Goal: Task Accomplishment & Management: Manage account settings

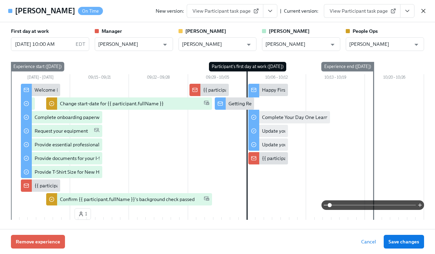
click at [424, 10] on icon "button" at bounding box center [423, 11] width 7 height 7
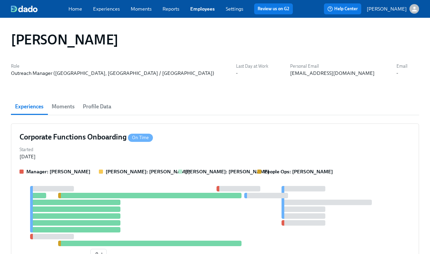
click at [205, 7] on link "Employees" at bounding box center [202, 9] width 25 height 6
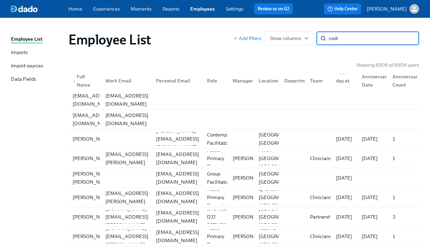
type input "codi"
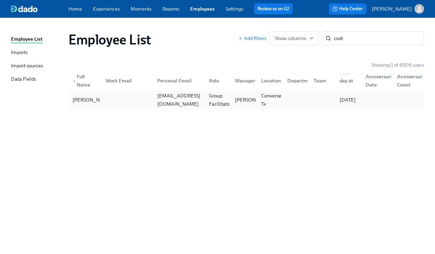
click at [331, 91] on div "Codi Perry codi.perry@yahoo.com Group Facilitator Sarah Dunn Converse, Tx 09/29…" at bounding box center [246, 99] width 356 height 19
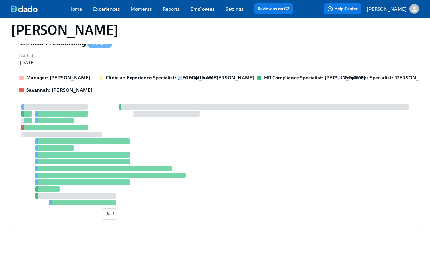
scroll to position [181, 0]
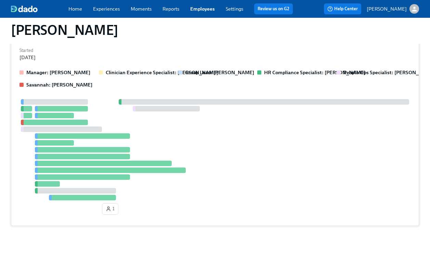
click at [329, 87] on div "Manager: Sarah Dunn Clinician Experience Specialist: Keenan Nessl Group Lead: S…" at bounding box center [214, 78] width 391 height 19
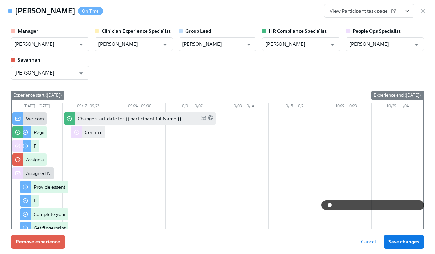
click at [406, 11] on icon "View task page" at bounding box center [407, 11] width 3 height 2
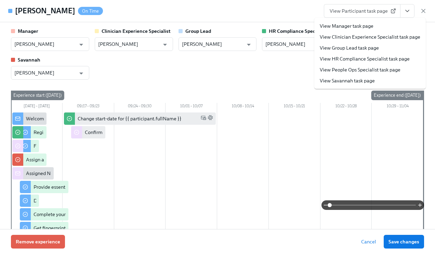
click at [360, 70] on link "View People Ops Specialist task page" at bounding box center [360, 69] width 81 height 7
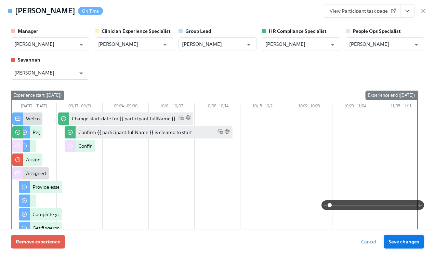
click at [407, 241] on span "Save changes" at bounding box center [403, 241] width 31 height 7
click at [422, 11] on icon "button" at bounding box center [423, 11] width 7 height 7
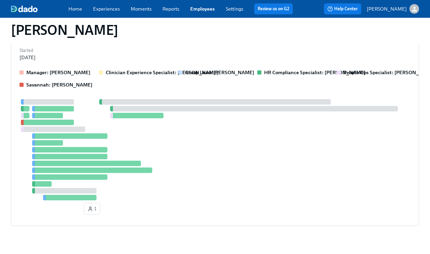
click at [201, 10] on link "Employees" at bounding box center [202, 9] width 25 height 6
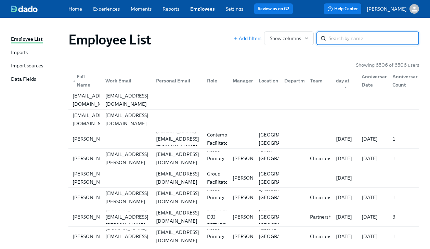
click at [350, 39] on input "search" at bounding box center [374, 38] width 90 height 14
type input "reagan"
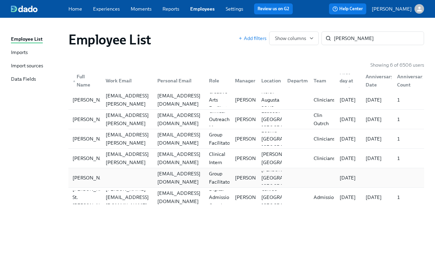
click at [174, 175] on div "reaganschamberg@gmail.com" at bounding box center [179, 178] width 49 height 16
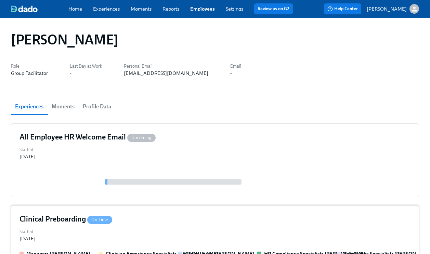
click at [186, 223] on div "Clinical Preboarding On Time" at bounding box center [214, 219] width 391 height 10
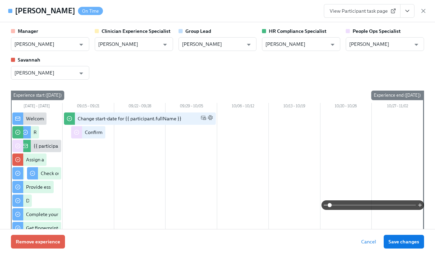
click at [409, 14] on icon "View task page" at bounding box center [407, 11] width 7 height 7
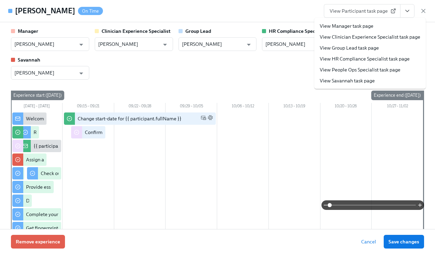
click at [375, 67] on link "View People Ops Specialist task page" at bounding box center [360, 69] width 81 height 7
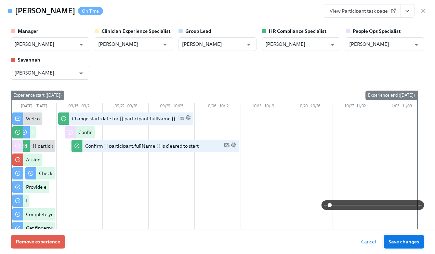
click at [399, 237] on button "Save changes" at bounding box center [404, 242] width 40 height 14
click at [423, 9] on icon "button" at bounding box center [423, 11] width 7 height 7
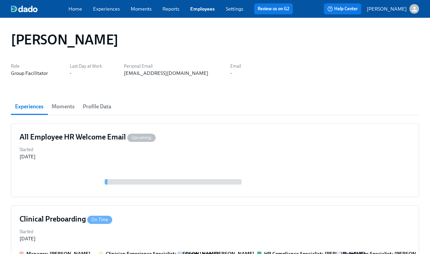
click at [107, 8] on link "Experiences" at bounding box center [106, 9] width 27 height 6
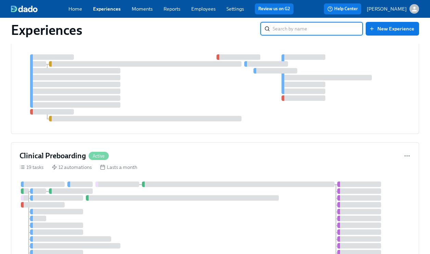
scroll to position [314, 0]
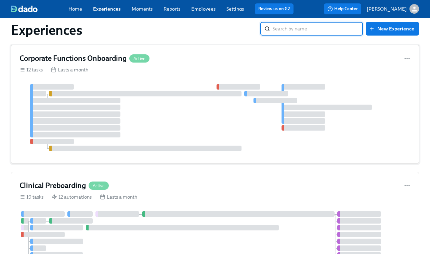
click at [177, 55] on div "Corporate Functions Onboarding Active" at bounding box center [214, 58] width 391 height 10
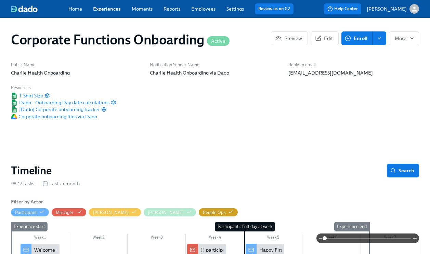
scroll to position [194, 0]
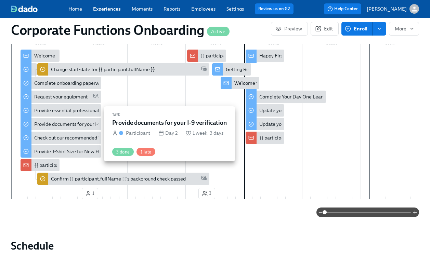
click at [53, 127] on div "Provide documents for your I-9 verification" at bounding box center [80, 124] width 93 height 7
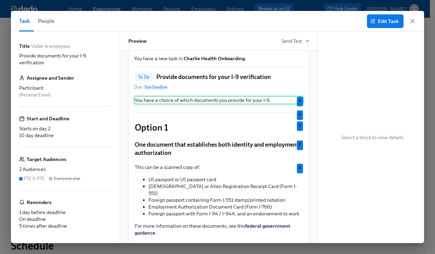
scroll to position [59, 0]
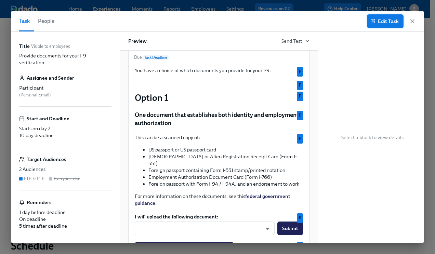
click at [386, 22] on span "Edit Task" at bounding box center [385, 21] width 27 height 7
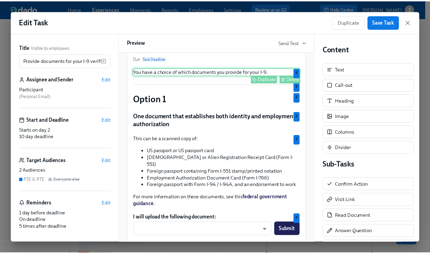
scroll to position [71, 0]
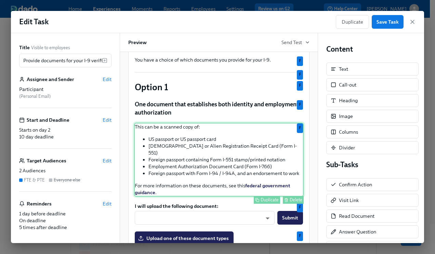
click at [230, 148] on div "This can be a scanned copy of: US passport or US passport card Permanent Reside…" at bounding box center [219, 160] width 170 height 74
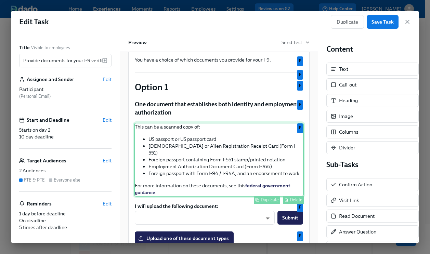
click at [230, 148] on div "This can be a scanned copy of: US passport or US passport card Permanent Reside…" at bounding box center [219, 160] width 170 height 74
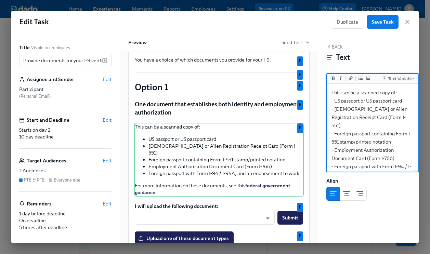
click at [405, 101] on textarea "This can be a scanned copy of: - US passport or US passport card - Permanent Re…" at bounding box center [372, 154] width 89 height 138
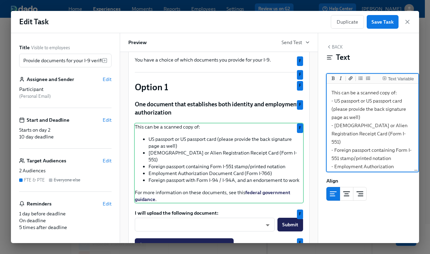
drag, startPoint x: 357, startPoint y: 117, endPoint x: 332, endPoint y: 111, distance: 25.7
click at [332, 111] on textarea "This can be a scanned copy of: - US passport or US passport card (please provid…" at bounding box center [372, 162] width 89 height 155
drag, startPoint x: 363, startPoint y: 118, endPoint x: 330, endPoint y: 109, distance: 34.7
click at [330, 109] on textarea "This can be a scanned copy of: - US passport or US passport card (*please provi…" at bounding box center [372, 162] width 89 height 155
type textarea "This can be a scanned copy of: - US passport or US passport card (*please provi…"
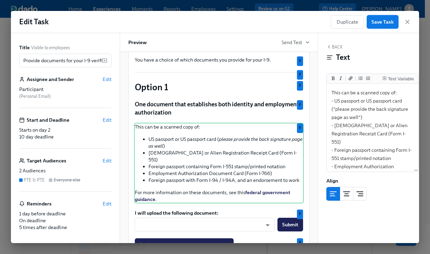
click at [379, 23] on span "Save Task" at bounding box center [382, 21] width 22 height 7
click at [406, 22] on icon "button" at bounding box center [407, 21] width 3 height 3
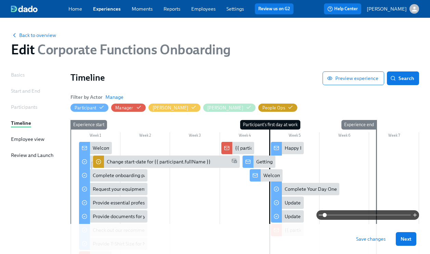
click at [382, 240] on span "Save changes" at bounding box center [370, 239] width 29 height 7
click at [411, 239] on span "Next" at bounding box center [405, 239] width 11 height 7
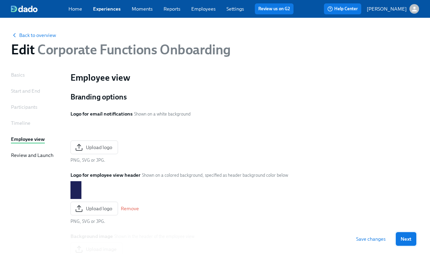
click at [409, 239] on span "Next" at bounding box center [405, 239] width 11 height 7
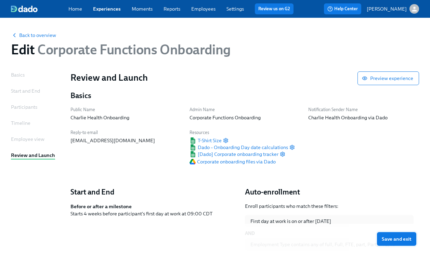
click at [400, 239] on span "Save and exit" at bounding box center [397, 239] width 30 height 7
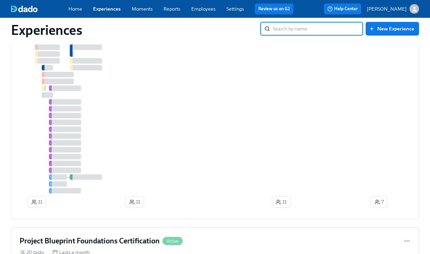
scroll to position [416, 0]
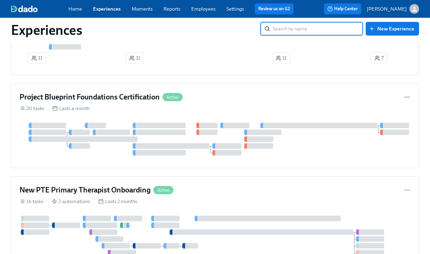
click at [310, 29] on input "search" at bounding box center [318, 29] width 90 height 14
type input "clinical"
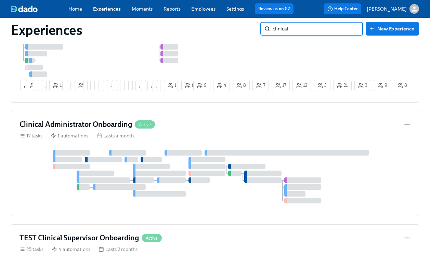
scroll to position [276, 0]
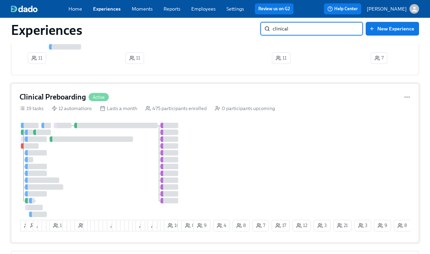
click at [171, 102] on div "Clinical Preboarding Active" at bounding box center [214, 97] width 391 height 10
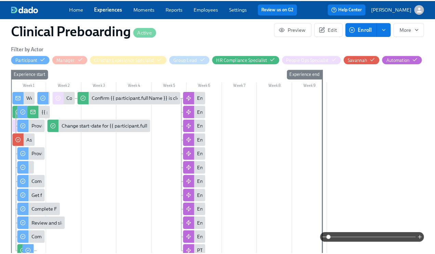
scroll to position [0, 8101]
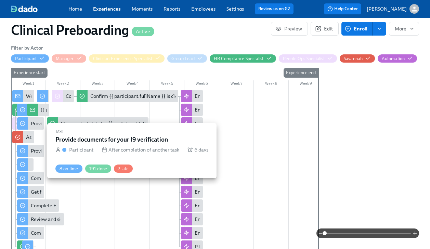
click at [37, 151] on div "Provide documents for your I9 verification" at bounding box center [76, 150] width 91 height 7
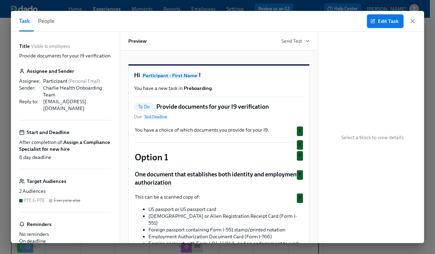
click at [397, 20] on span "Edit Task" at bounding box center [385, 21] width 27 height 7
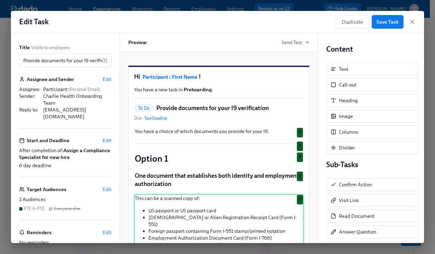
click at [223, 218] on div "This can be a scanned copy of: US passport or US passport card Permanent Reside…" at bounding box center [219, 231] width 170 height 74
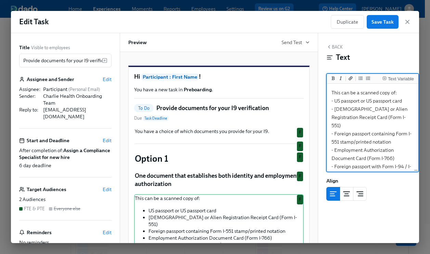
click at [406, 101] on textarea "This can be a scanned copy of: - US passport or US passport card - Permanent Re…" at bounding box center [372, 154] width 89 height 138
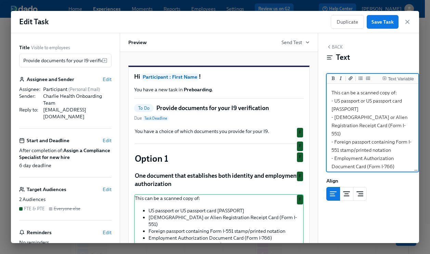
drag, startPoint x: 368, startPoint y: 108, endPoint x: 326, endPoint y: 108, distance: 42.4
click at [326, 108] on div "Text Variable This can be a scanned copy of: - US passport or US passport card …" at bounding box center [372, 123] width 92 height 98
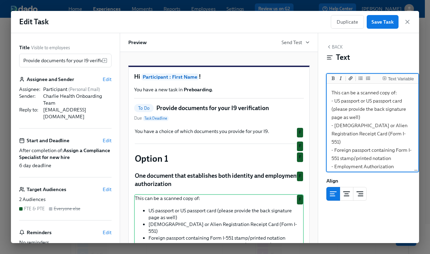
drag, startPoint x: 358, startPoint y: 117, endPoint x: 334, endPoint y: 109, distance: 25.8
click at [334, 109] on textarea "This can be a scanned copy of: - US passport or US passport card (please provid…" at bounding box center [372, 162] width 89 height 155
drag, startPoint x: 357, startPoint y: 118, endPoint x: 334, endPoint y: 111, distance: 24.3
click at [334, 111] on textarea "This can be a scanned copy of: - US passport or US passport card (please provid…" at bounding box center [372, 162] width 89 height 155
type textarea "This can be a scanned copy of: - US passport or US passport card (*please provi…"
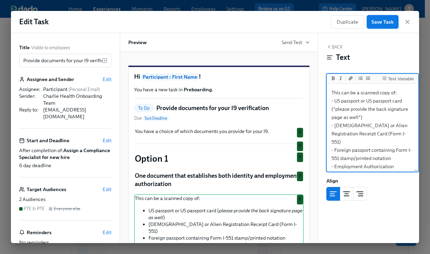
click at [384, 23] on span "Save Task" at bounding box center [382, 21] width 22 height 7
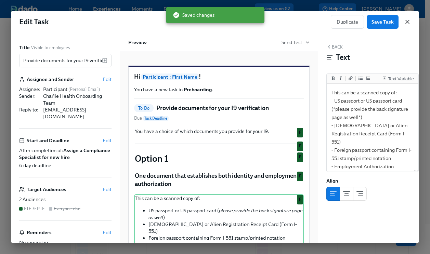
click at [409, 22] on icon "button" at bounding box center [407, 21] width 7 height 7
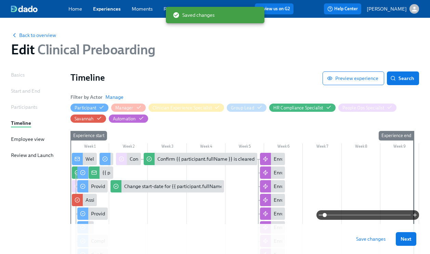
click at [383, 239] on span "Save changes" at bounding box center [370, 239] width 29 height 7
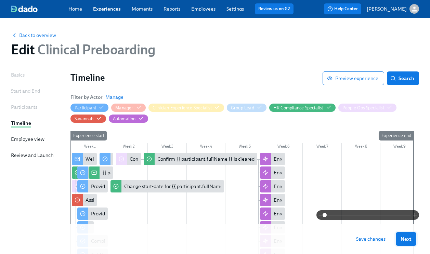
click at [411, 239] on span "Next" at bounding box center [405, 239] width 11 height 7
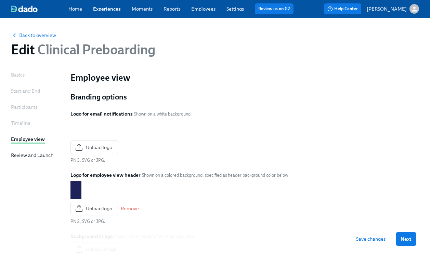
click at [384, 240] on span "Save changes" at bounding box center [370, 239] width 29 height 7
click at [411, 239] on span "Next" at bounding box center [405, 239] width 11 height 7
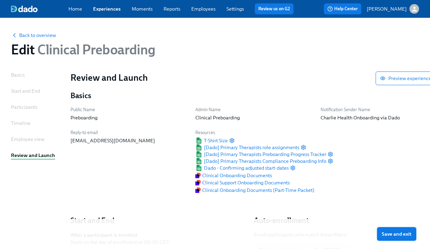
click at [409, 236] on span "Save and exit" at bounding box center [397, 233] width 30 height 7
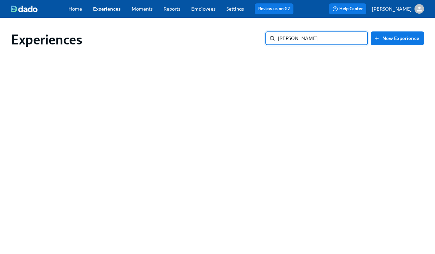
type input "brittany"
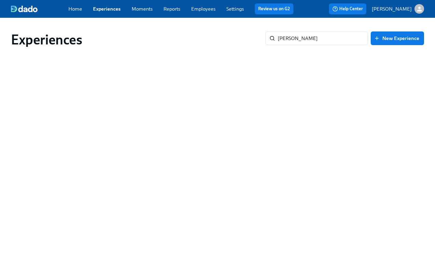
click at [205, 11] on link "Employees" at bounding box center [203, 9] width 24 height 6
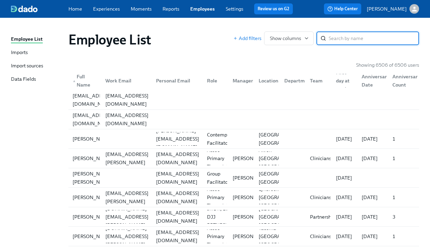
click at [337, 40] on input "search" at bounding box center [374, 38] width 90 height 14
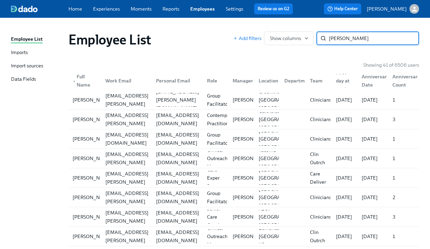
type input "brittany wilson"
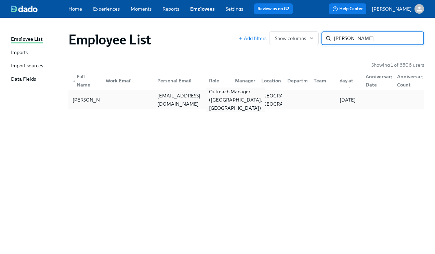
click at [222, 101] on div "Outreach Manager (FL, Jacksonville)" at bounding box center [235, 100] width 59 height 25
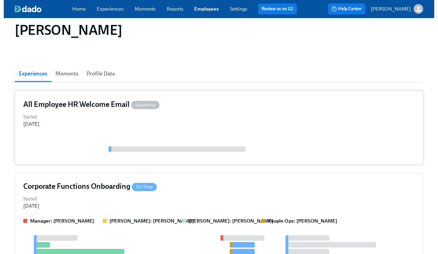
scroll to position [76, 0]
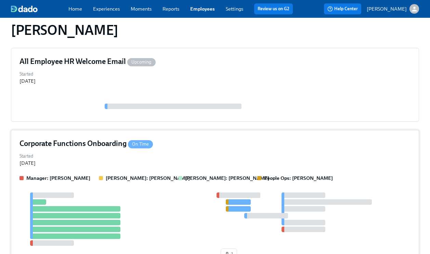
click at [191, 153] on div "Started Sep 09, 2025" at bounding box center [214, 158] width 391 height 15
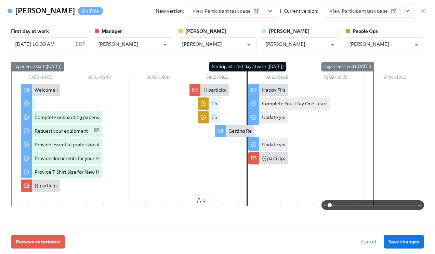
click at [410, 13] on icon "View task page" at bounding box center [407, 11] width 7 height 7
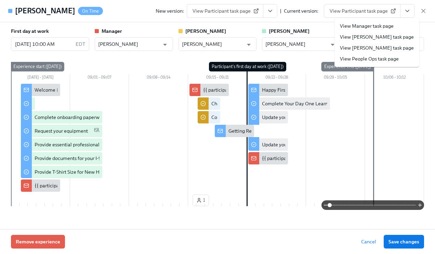
click at [382, 58] on link "View People Ops task page" at bounding box center [369, 58] width 59 height 7
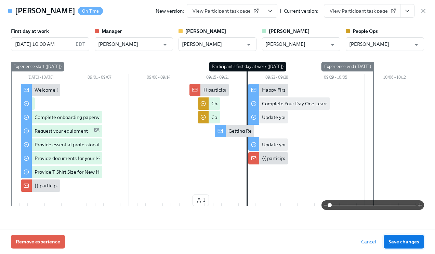
click at [397, 242] on span "Save changes" at bounding box center [403, 241] width 31 height 7
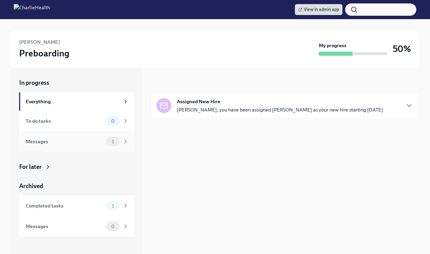
click at [68, 141] on div "Messages" at bounding box center [65, 142] width 78 height 8
click at [39, 171] on div "For later" at bounding box center [30, 167] width 23 height 8
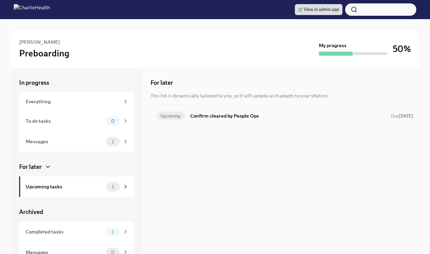
click at [238, 118] on h6 "Confirm cleared by People Ops" at bounding box center [287, 116] width 195 height 8
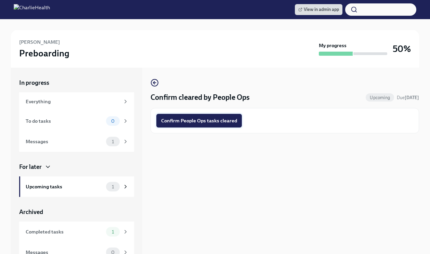
click at [220, 117] on span "Confirm People Ops tasks cleared" at bounding box center [199, 120] width 76 height 7
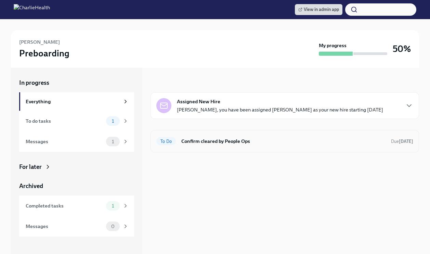
click at [250, 135] on div "To Do Confirm cleared by People Ops Due [DATE]" at bounding box center [284, 141] width 268 height 23
click at [248, 140] on h6 "Confirm cleared by People Ops" at bounding box center [283, 141] width 204 height 8
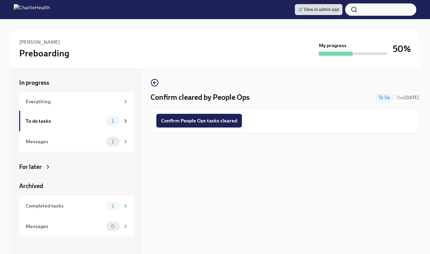
click at [228, 119] on span "Confirm People Ops tasks cleared" at bounding box center [199, 120] width 76 height 7
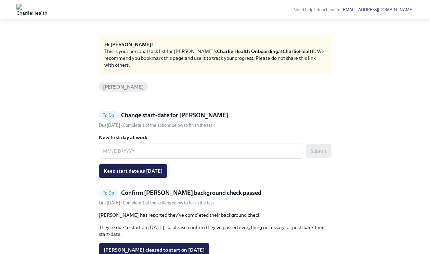
click at [148, 176] on button "Keep start date as 09/22/2025" at bounding box center [133, 171] width 68 height 14
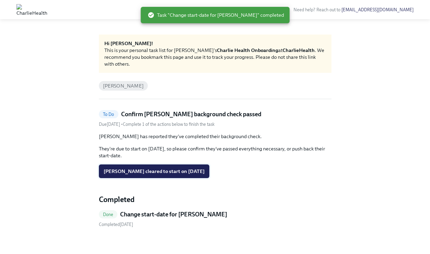
scroll to position [8, 0]
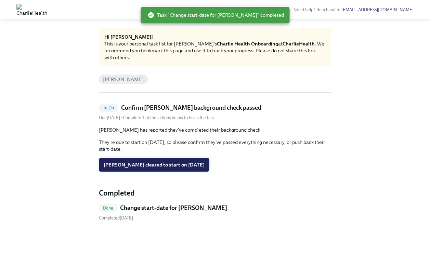
click at [169, 165] on span "Brittany Wilson cleared to start on 09/22/2025" at bounding box center [154, 164] width 101 height 7
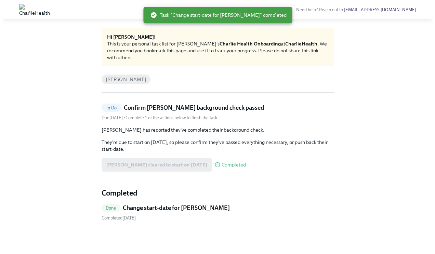
scroll to position [0, 0]
